Goal: Task Accomplishment & Management: Manage account settings

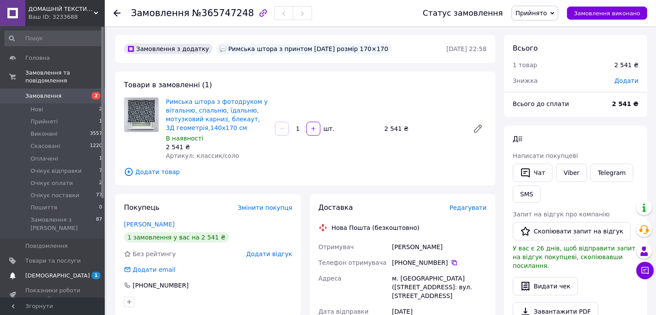
click at [44, 272] on span "[DEMOGRAPHIC_DATA]" at bounding box center [57, 276] width 65 height 8
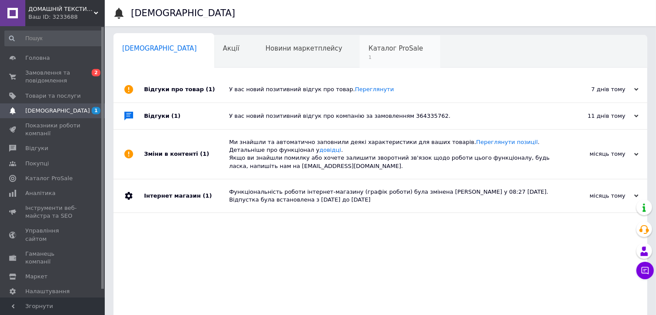
click at [368, 58] on span "1" at bounding box center [395, 57] width 55 height 7
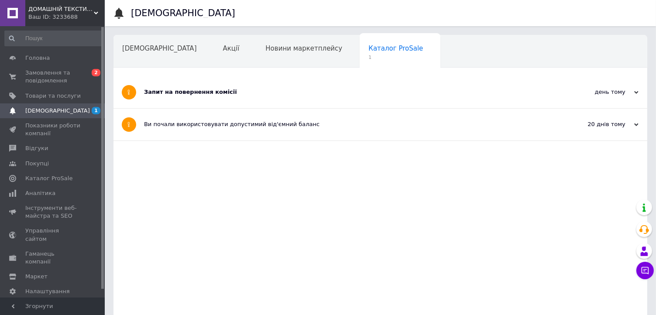
click at [307, 89] on div "Запит на повернення комісії" at bounding box center [347, 92] width 407 height 8
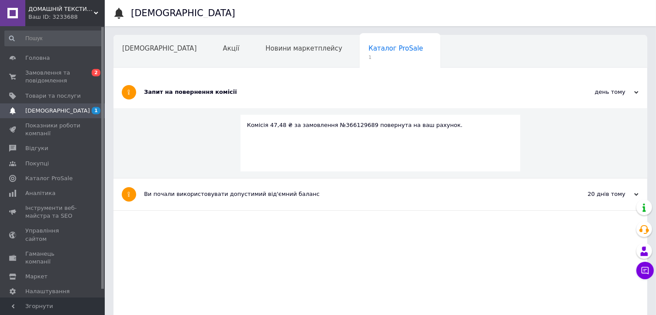
click at [252, 79] on div "Запит на повернення комісії" at bounding box center [347, 92] width 407 height 32
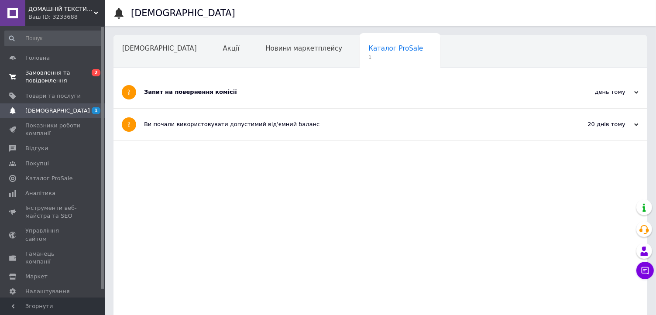
click at [31, 77] on span "Замовлення та повідомлення" at bounding box center [52, 77] width 55 height 16
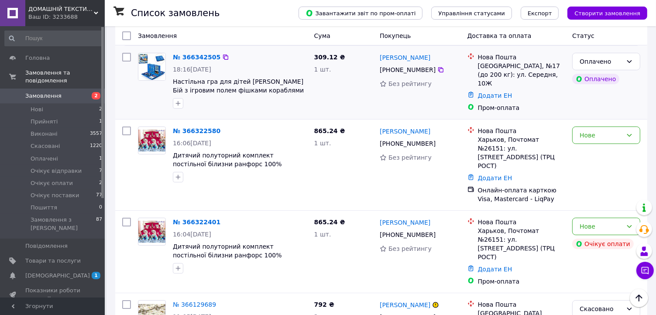
scroll to position [131, 0]
